Goal: Transaction & Acquisition: Purchase product/service

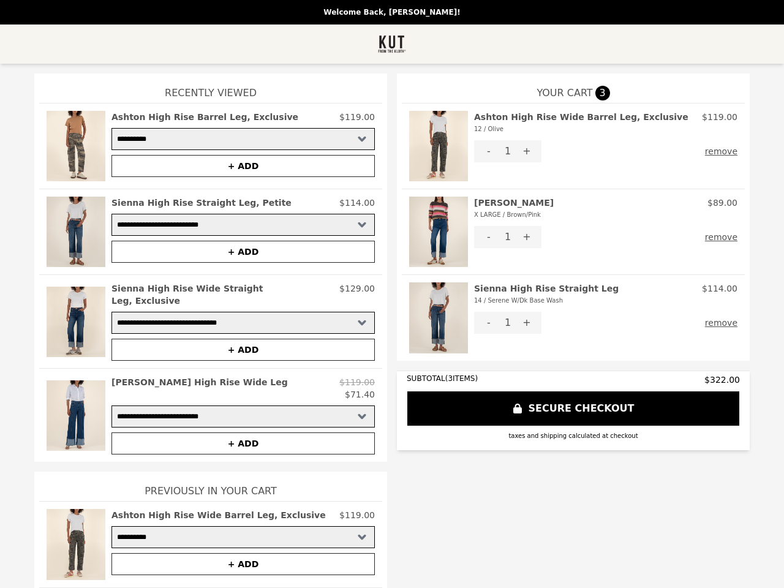
click at [433, 146] on img at bounding box center [438, 146] width 59 height 70
